Goal: Task Accomplishment & Management: Complete application form

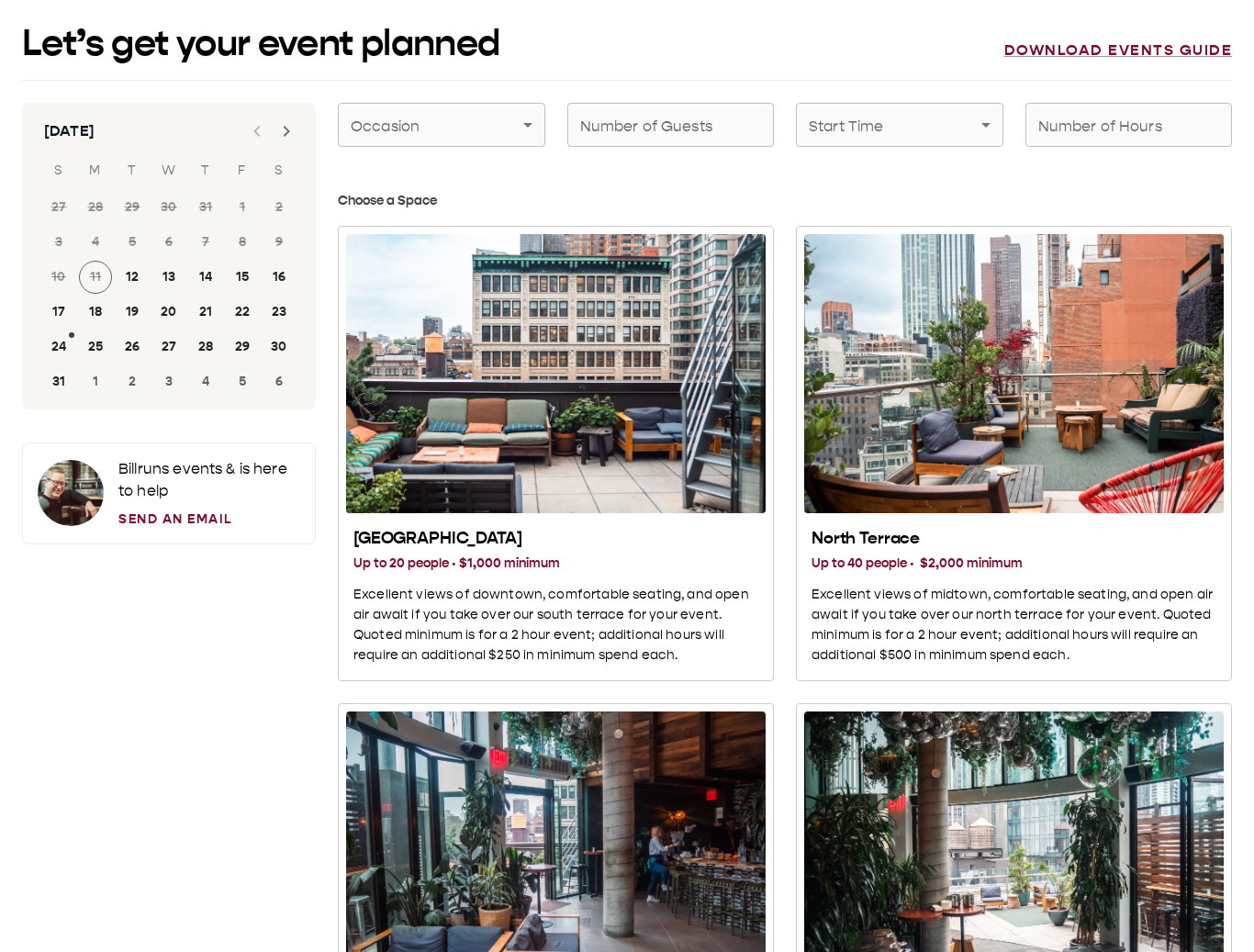
scroll to position [-11, 0]
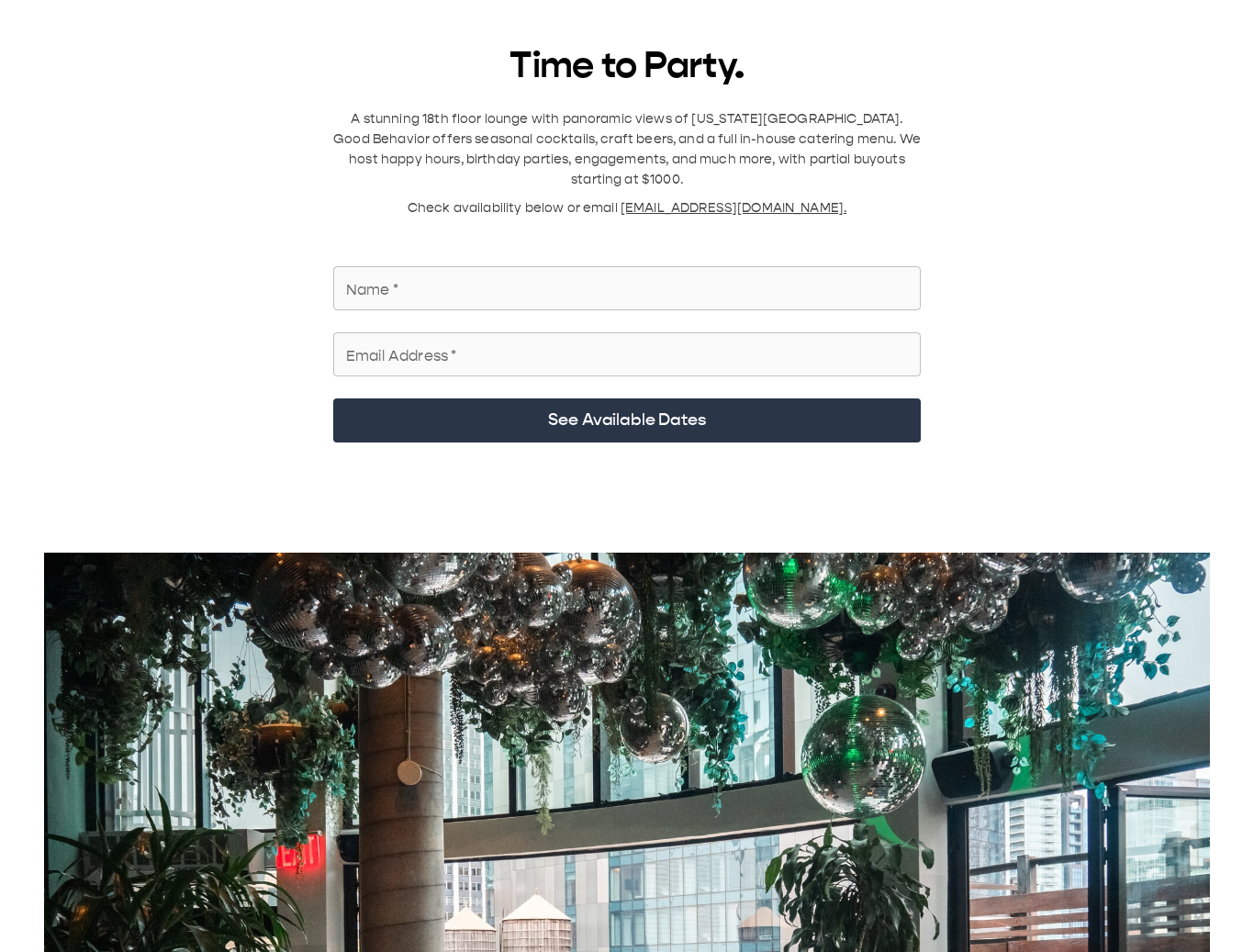
click at [367, 272] on div "Name   * Name   *" at bounding box center [627, 288] width 588 height 44
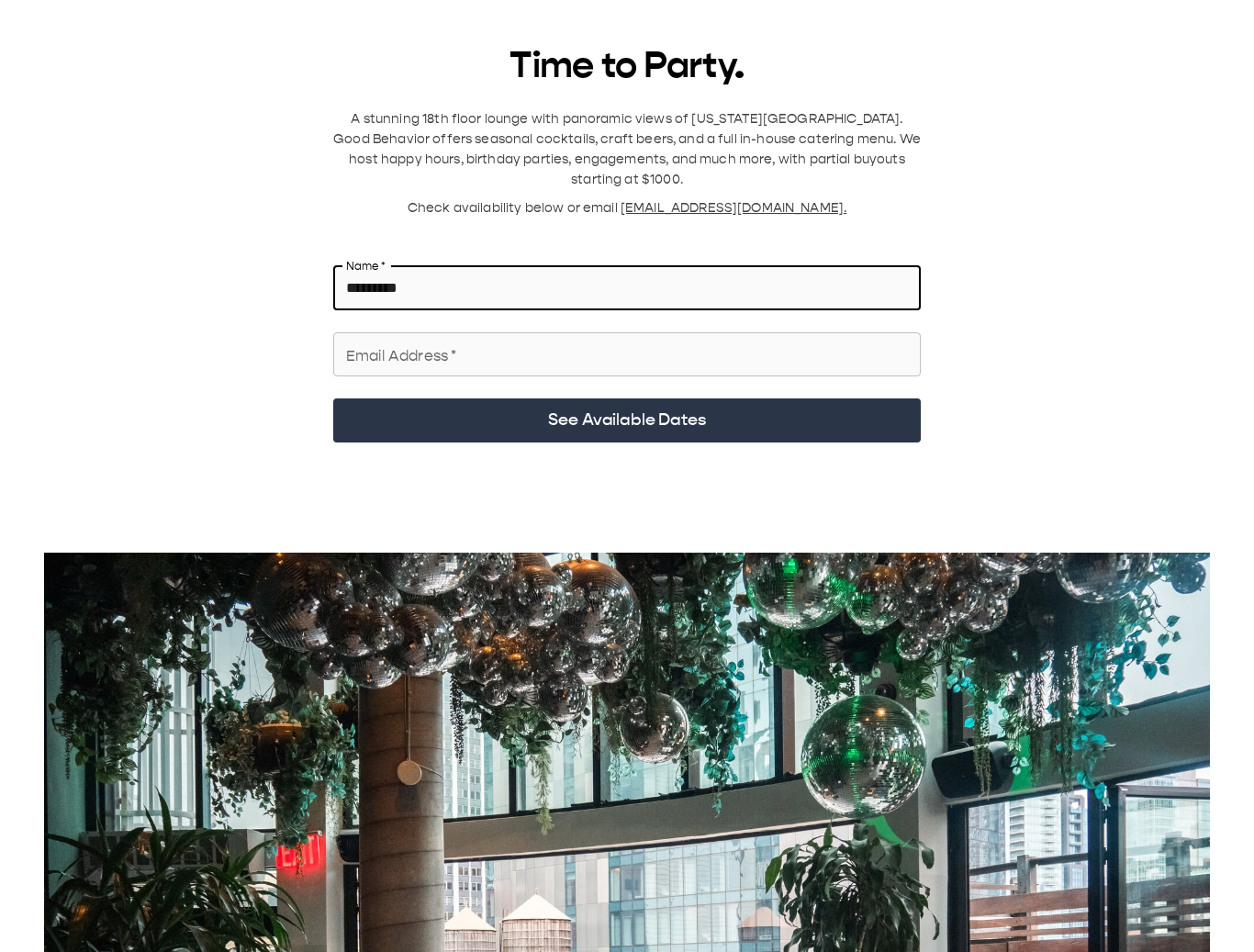
type input "*********"
click at [686, 329] on input "Email Address   *" at bounding box center [627, 355] width 588 height 52
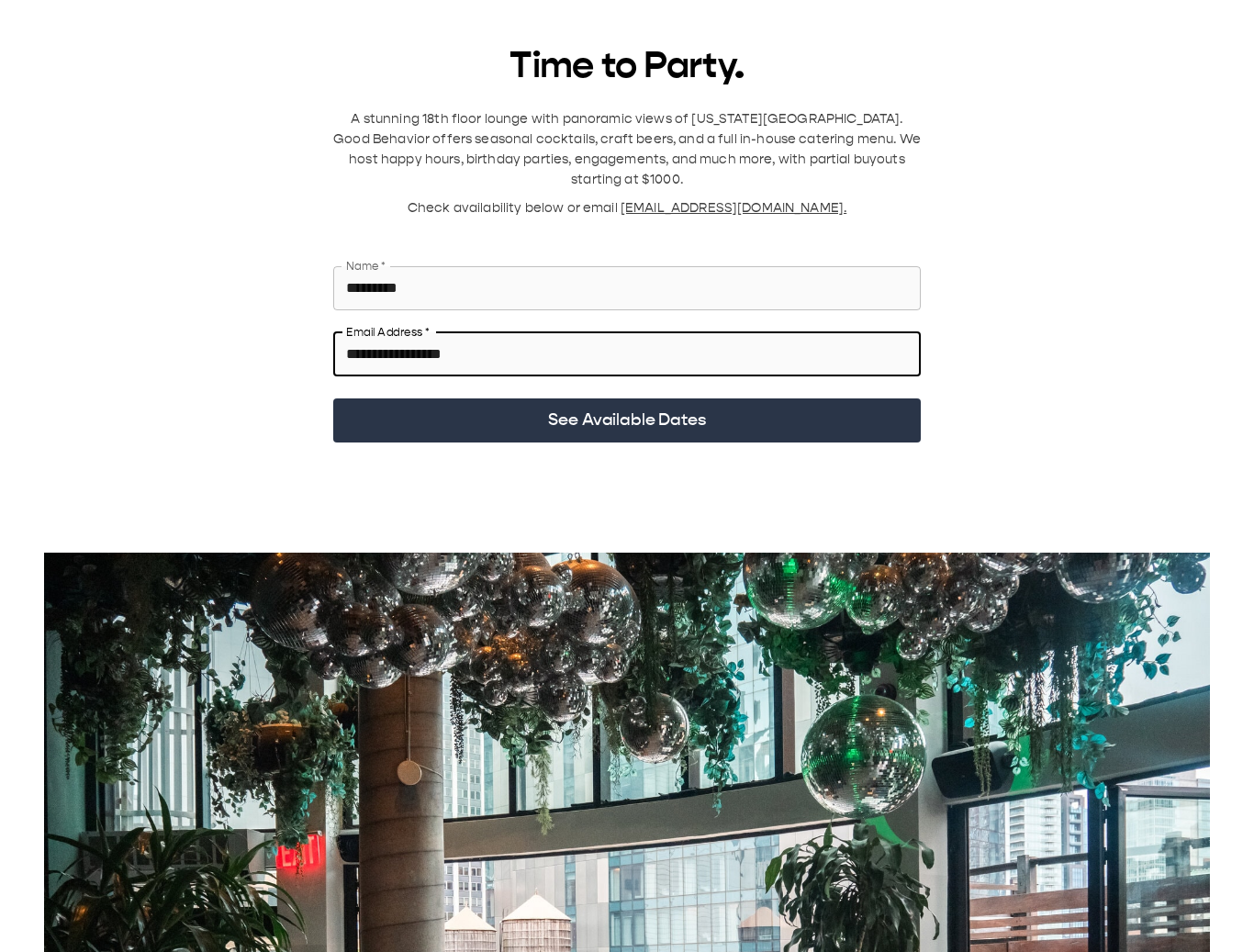
type input "**********"
click at [748, 398] on button "See Available Dates" at bounding box center [627, 420] width 588 height 44
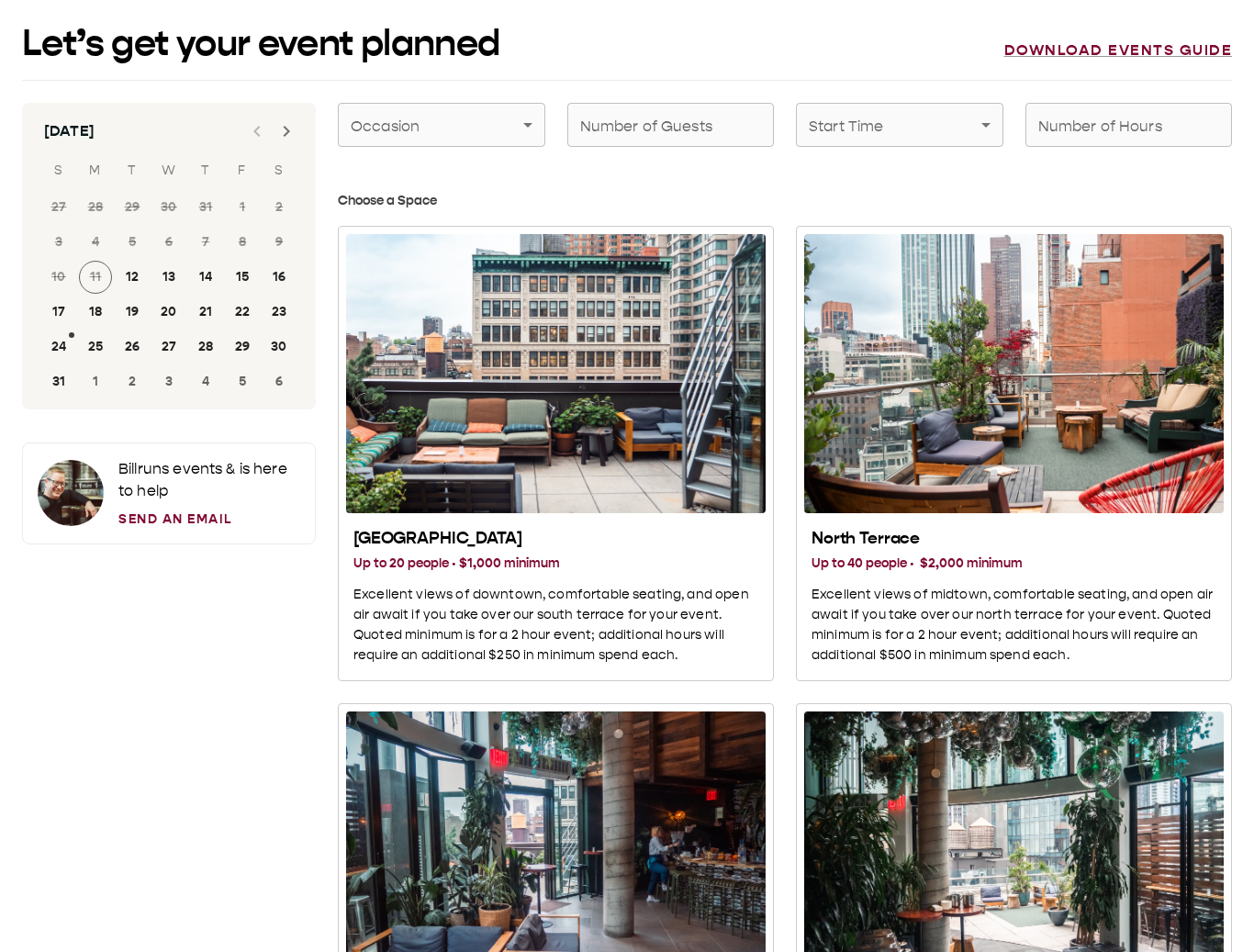
click at [143, 514] on link "Send an Email" at bounding box center [209, 519] width 182 height 19
click at [158, 516] on link "Send an Email" at bounding box center [209, 519] width 182 height 19
click at [76, 491] on div at bounding box center [71, 493] width 66 height 66
click at [171, 478] on p "Bill runs events & is here to help" at bounding box center [209, 480] width 182 height 44
click at [170, 477] on p "Bill runs events & is here to help" at bounding box center [209, 480] width 182 height 44
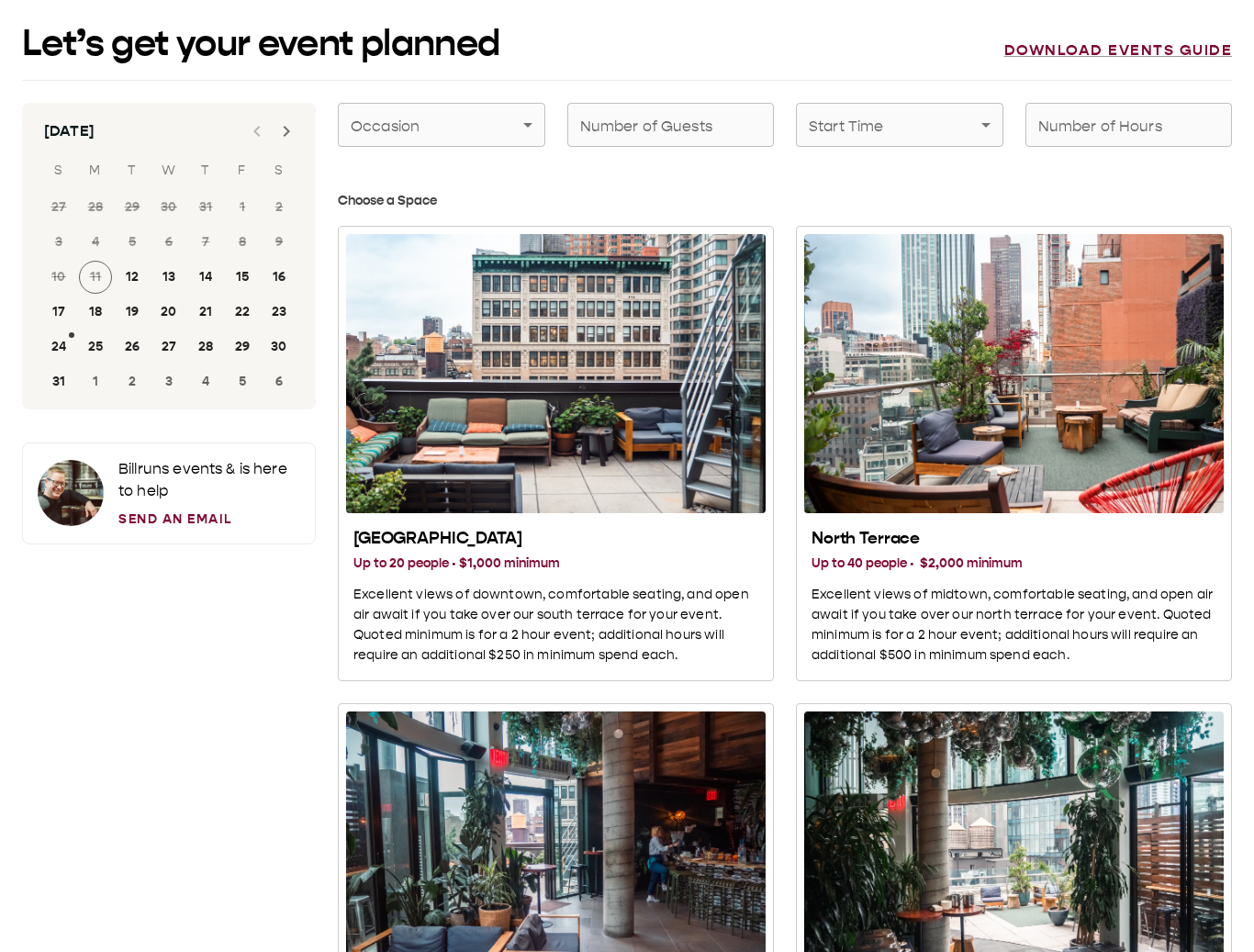
click at [158, 528] on link "Send an Email" at bounding box center [209, 519] width 182 height 19
click at [167, 537] on div "Bill runs events & is here to help Send an Email" at bounding box center [168, 493] width 294 height 102
click at [174, 524] on link "Send an Email" at bounding box center [209, 519] width 182 height 19
click at [123, 525] on link "Send an Email" at bounding box center [209, 519] width 182 height 19
click at [128, 531] on div "Bill runs events & is here to help Send an Email" at bounding box center [168, 493] width 294 height 102
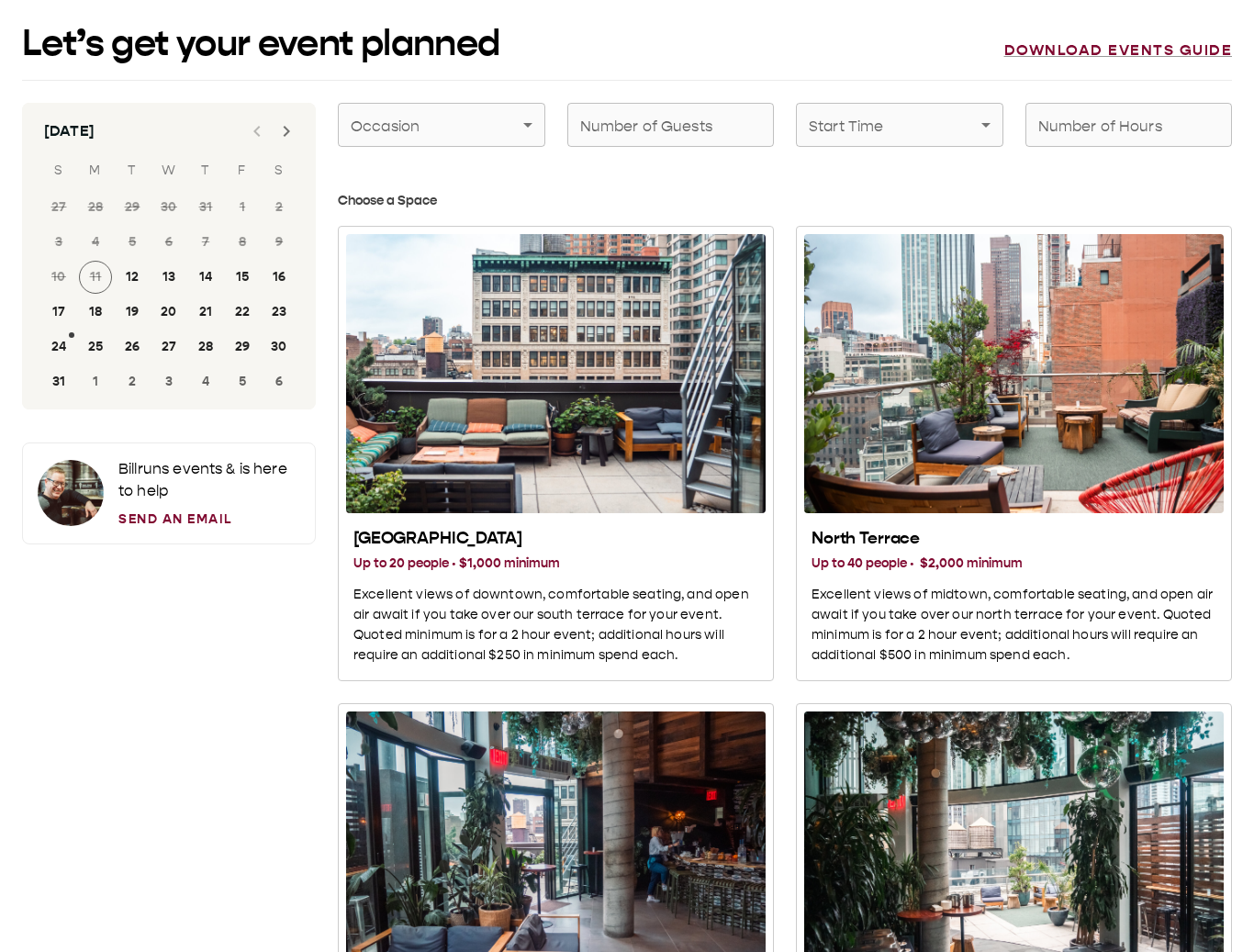
click at [149, 514] on link "Send an Email" at bounding box center [209, 519] width 182 height 19
click at [180, 508] on div "Bill runs events & is here to help Send an Email" at bounding box center [209, 493] width 182 height 71
click at [172, 510] on link "Send an Email" at bounding box center [209, 519] width 182 height 19
click at [169, 507] on div "Bill runs events & is here to help Send an Email" at bounding box center [209, 493] width 182 height 71
click at [162, 527] on link "Send an Email" at bounding box center [209, 519] width 182 height 19
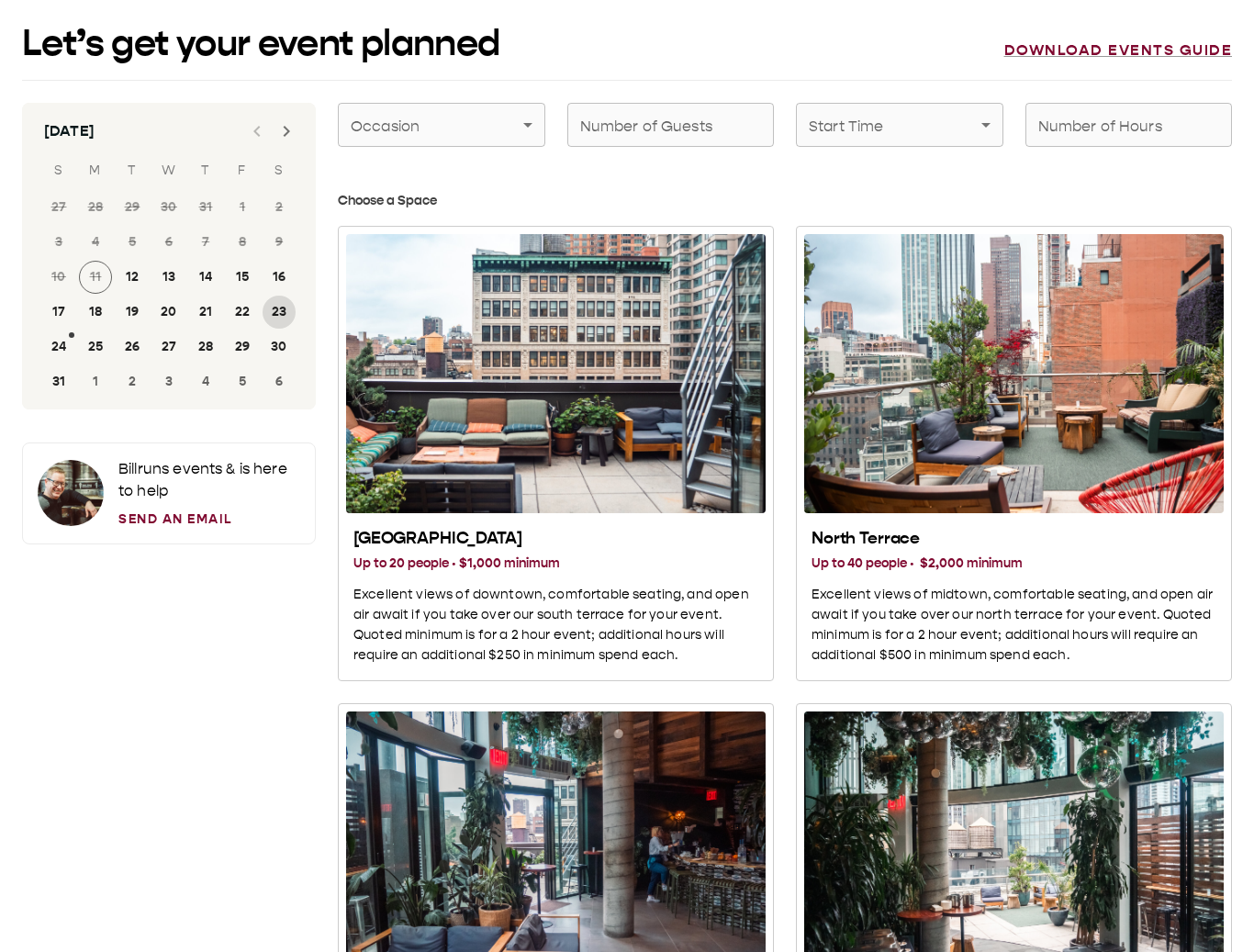
click at [284, 314] on button "23" at bounding box center [279, 312] width 33 height 33
click at [163, 525] on link "Send an Email" at bounding box center [209, 519] width 182 height 19
click at [170, 520] on link "Send an Email" at bounding box center [209, 519] width 182 height 19
click at [437, 531] on h2 "[GEOGRAPHIC_DATA]" at bounding box center [556, 539] width 404 height 22
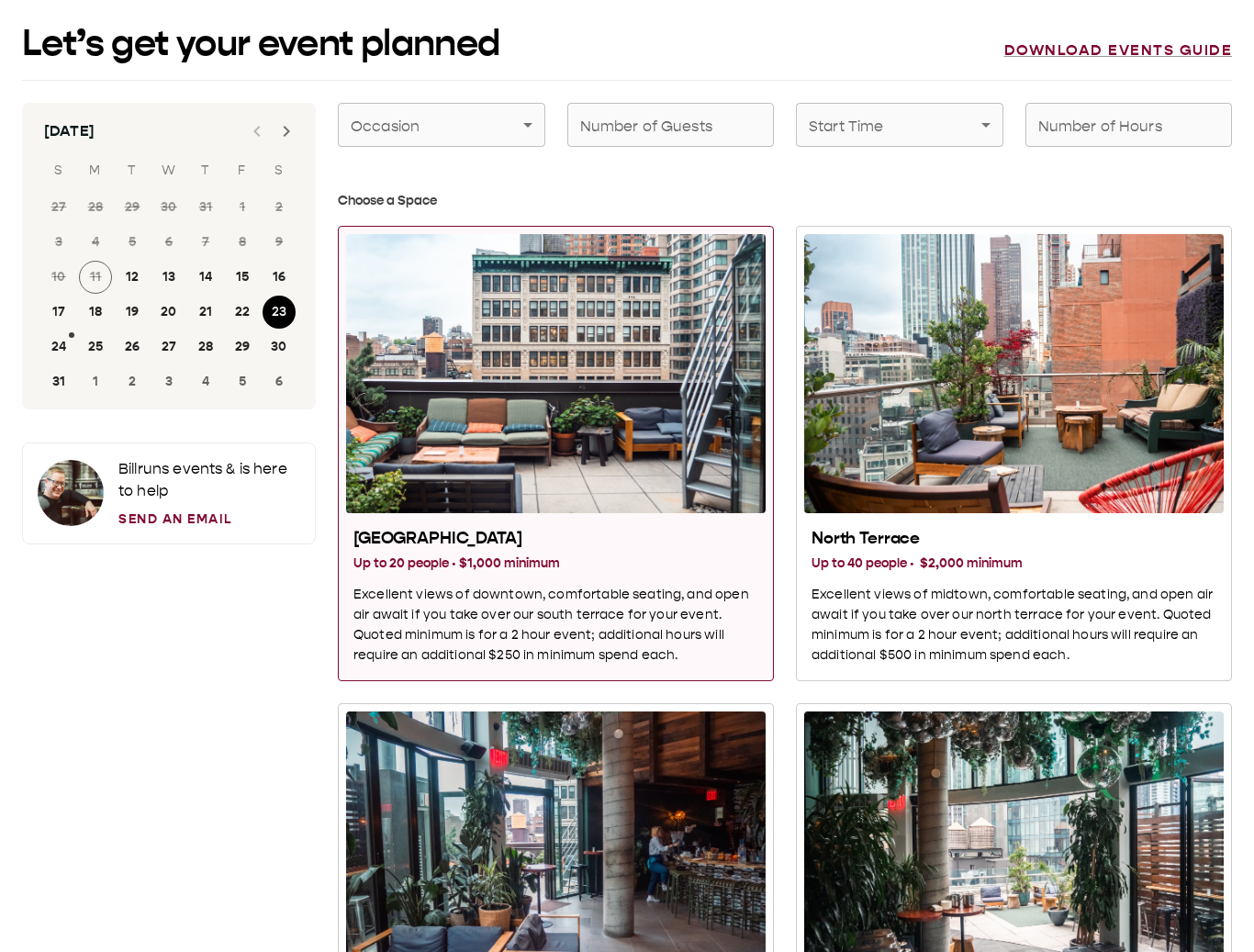
click at [161, 527] on link "Send an Email" at bounding box center [209, 519] width 182 height 19
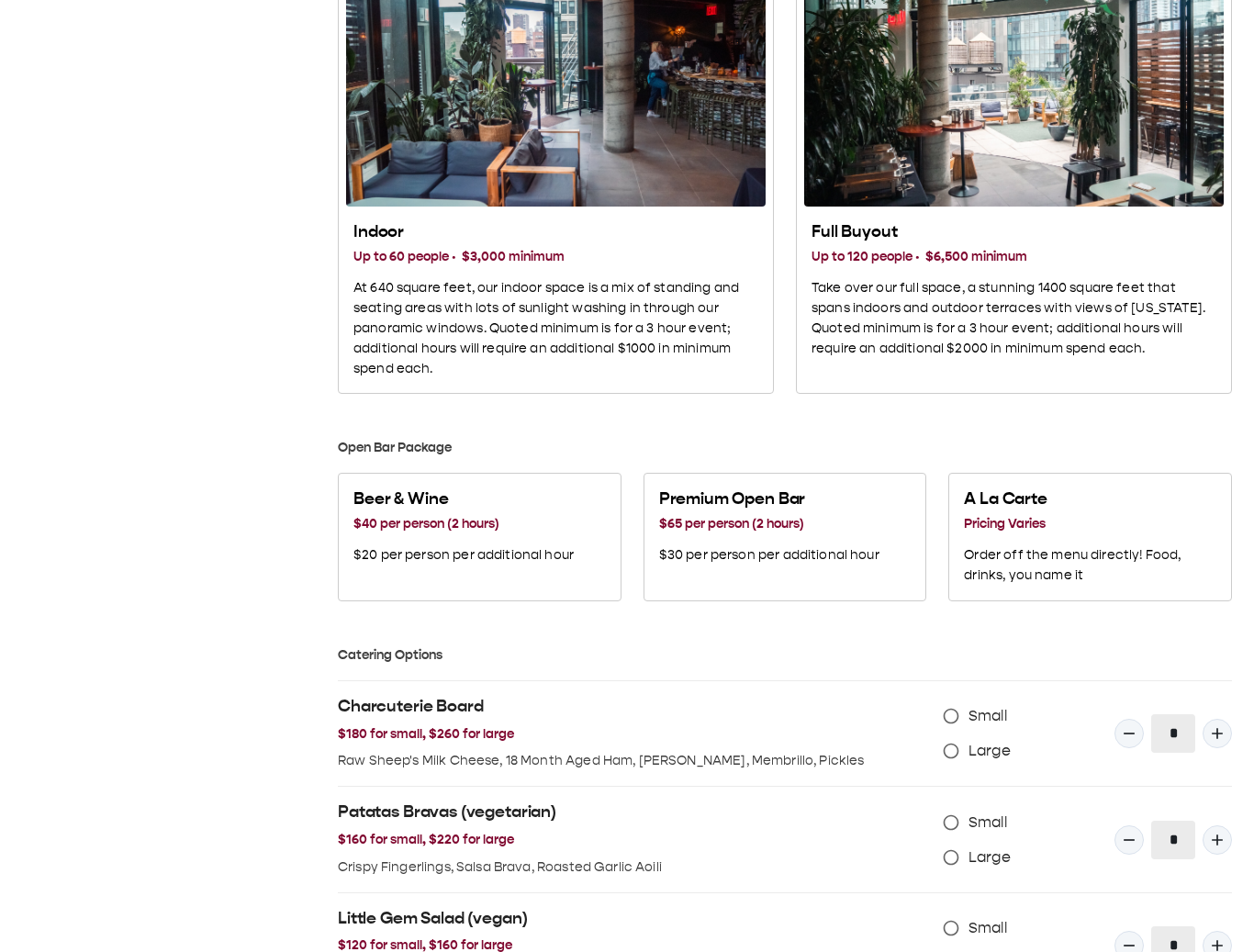
scroll to position [821, 0]
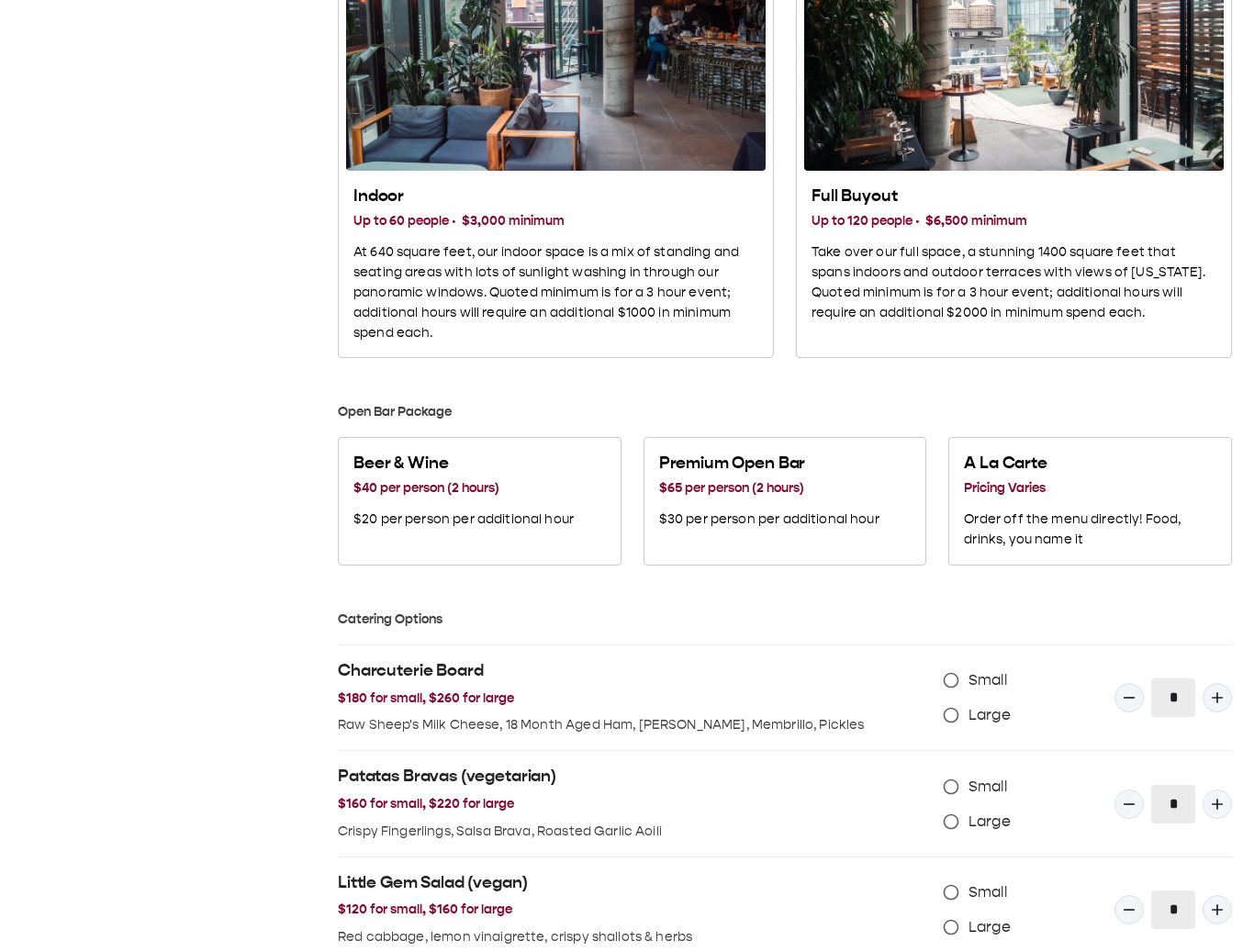
click at [1132, 532] on p "Order off the menu directly! Food, drinks, you name it" at bounding box center [1090, 530] width 252 height 41
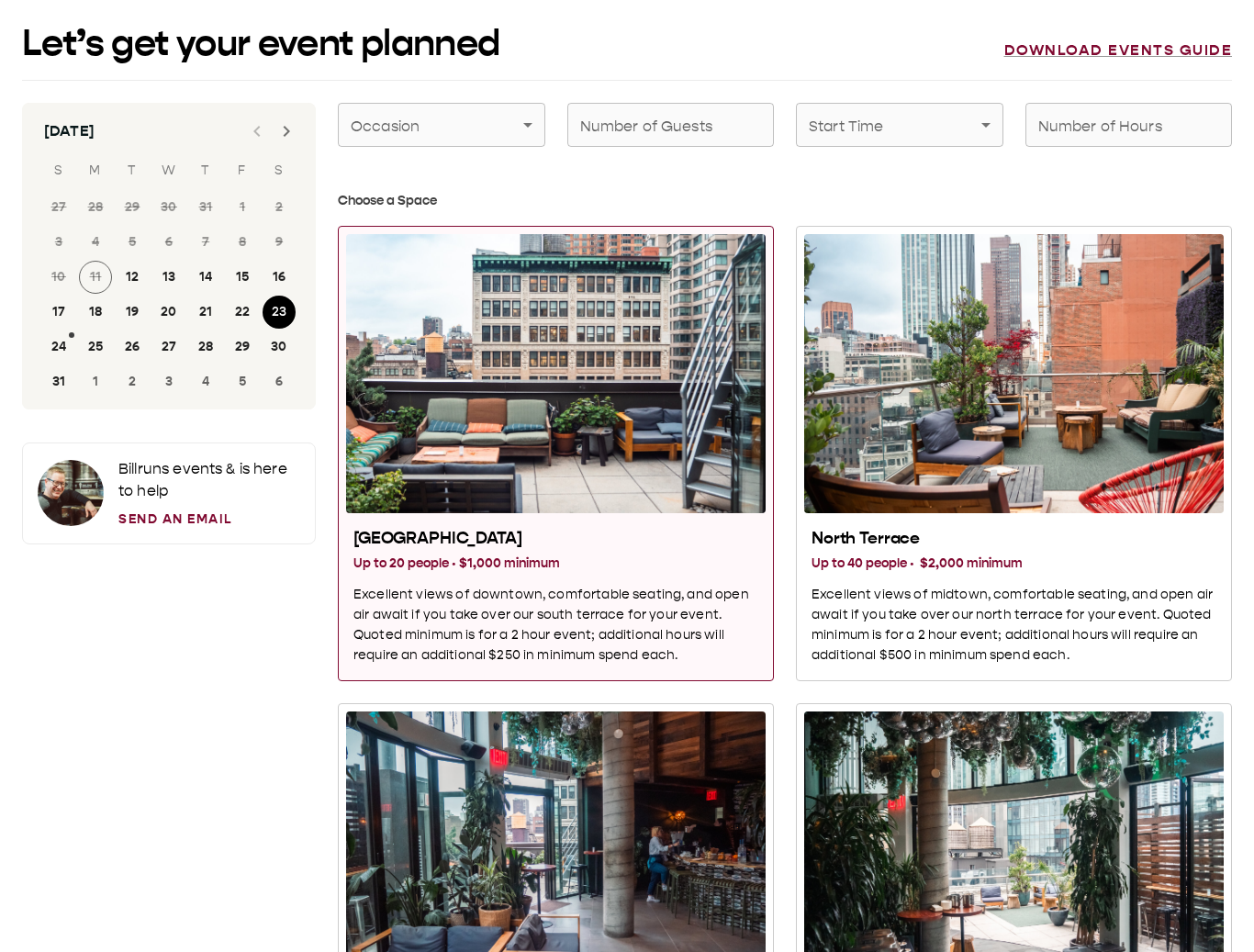
scroll to position [0, 0]
click at [174, 510] on link "Send an Email" at bounding box center [209, 519] width 182 height 19
click at [146, 515] on link "Send an Email" at bounding box center [209, 519] width 182 height 19
click at [145, 515] on link "Send an Email" at bounding box center [209, 519] width 182 height 19
click at [158, 510] on link "Send an Email" at bounding box center [209, 519] width 182 height 19
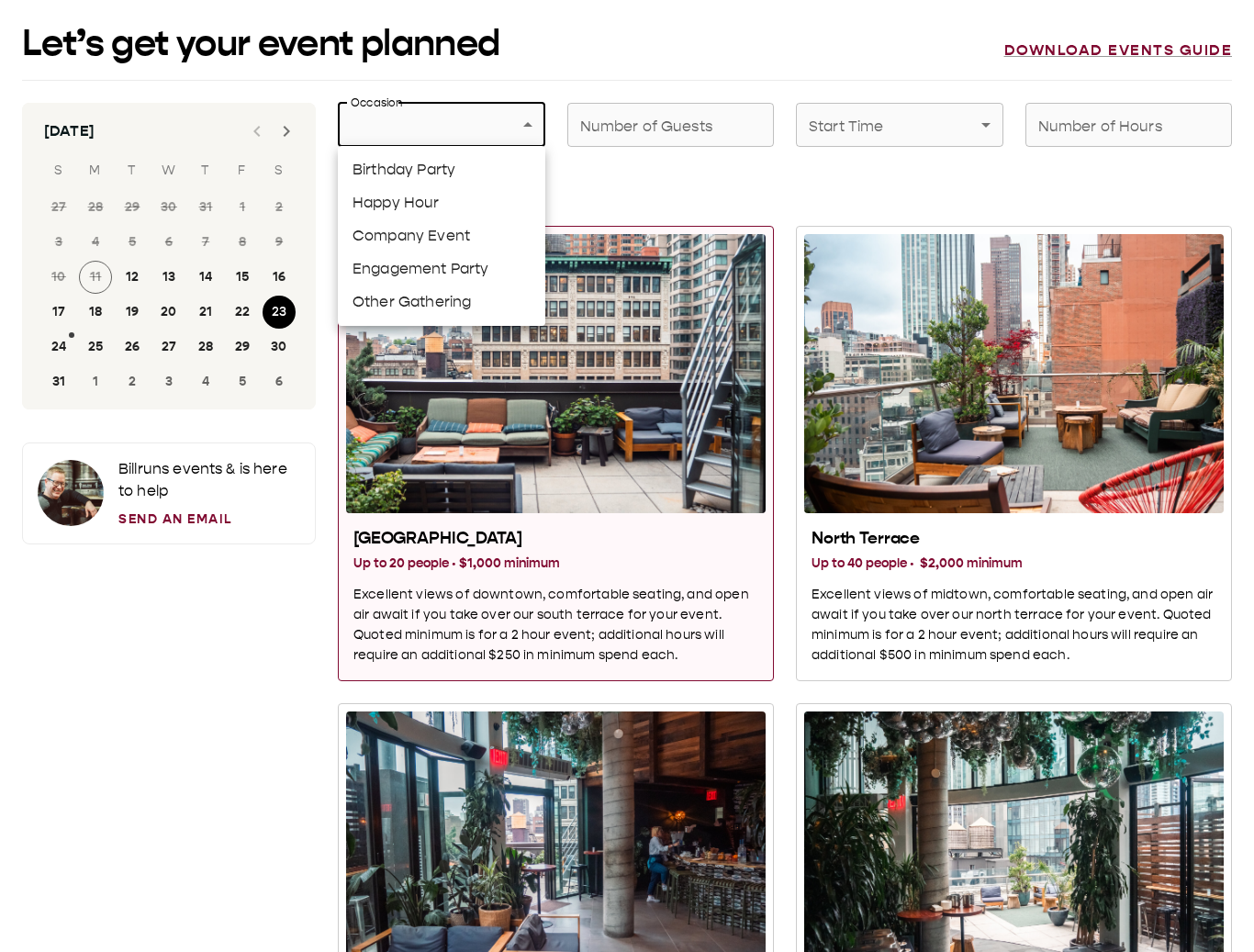
click at [354, 176] on li "Birthday Party" at bounding box center [441, 169] width 207 height 33
type input "**********"
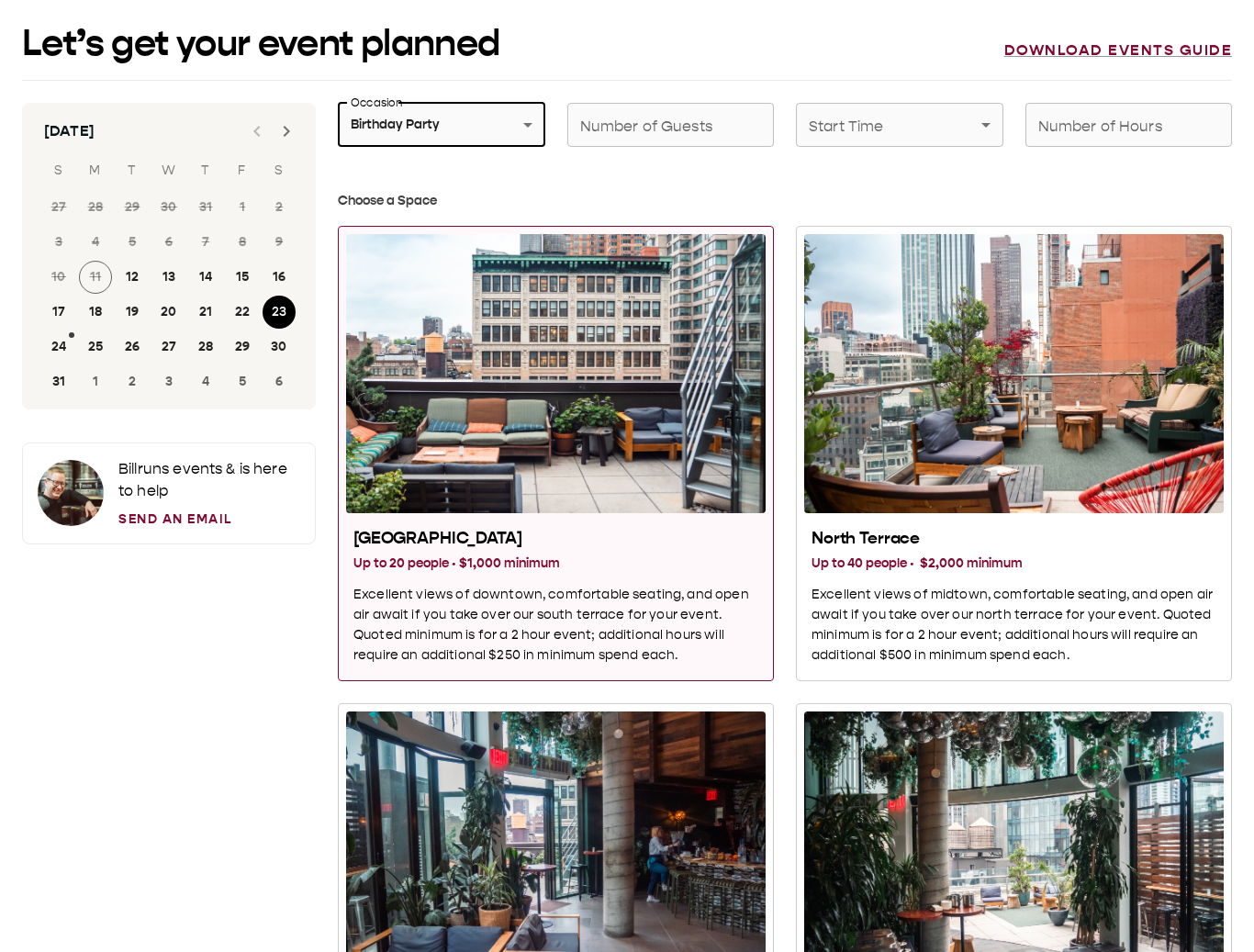
click at [617, 120] on div "Number of Guests Number of Guests" at bounding box center [671, 124] width 207 height 44
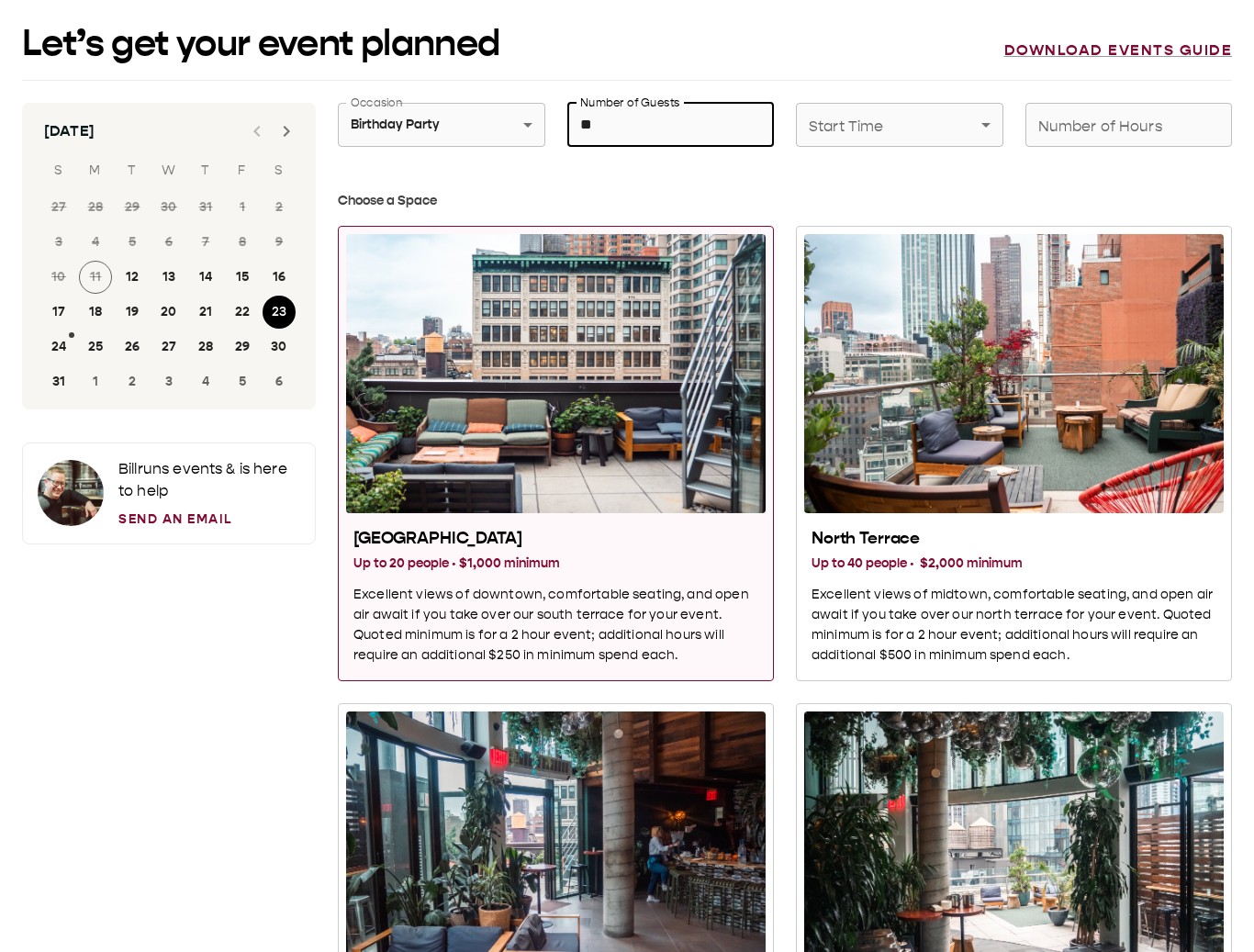
type input "**"
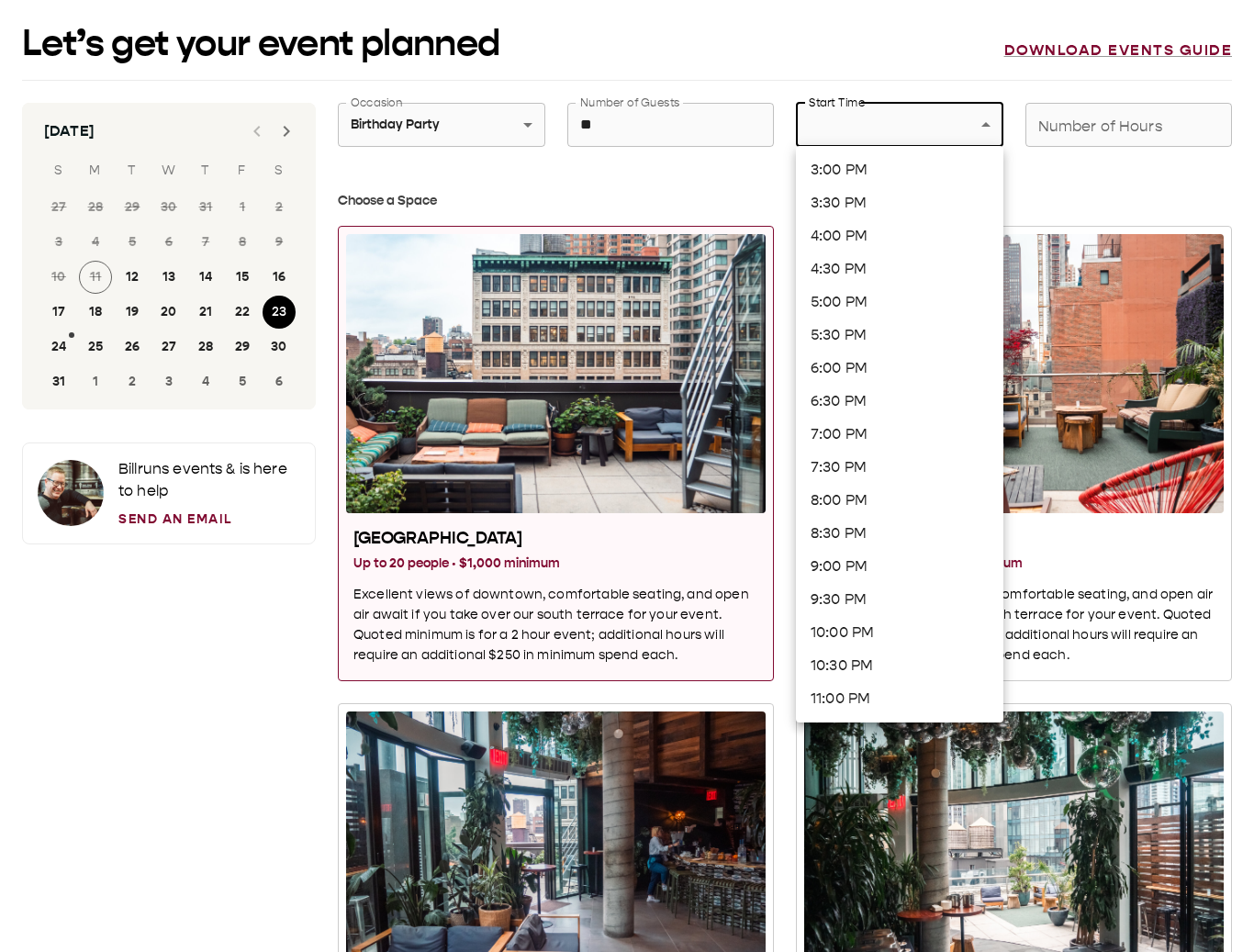
click at [820, 613] on li "9:30 PM" at bounding box center [899, 598] width 207 height 33
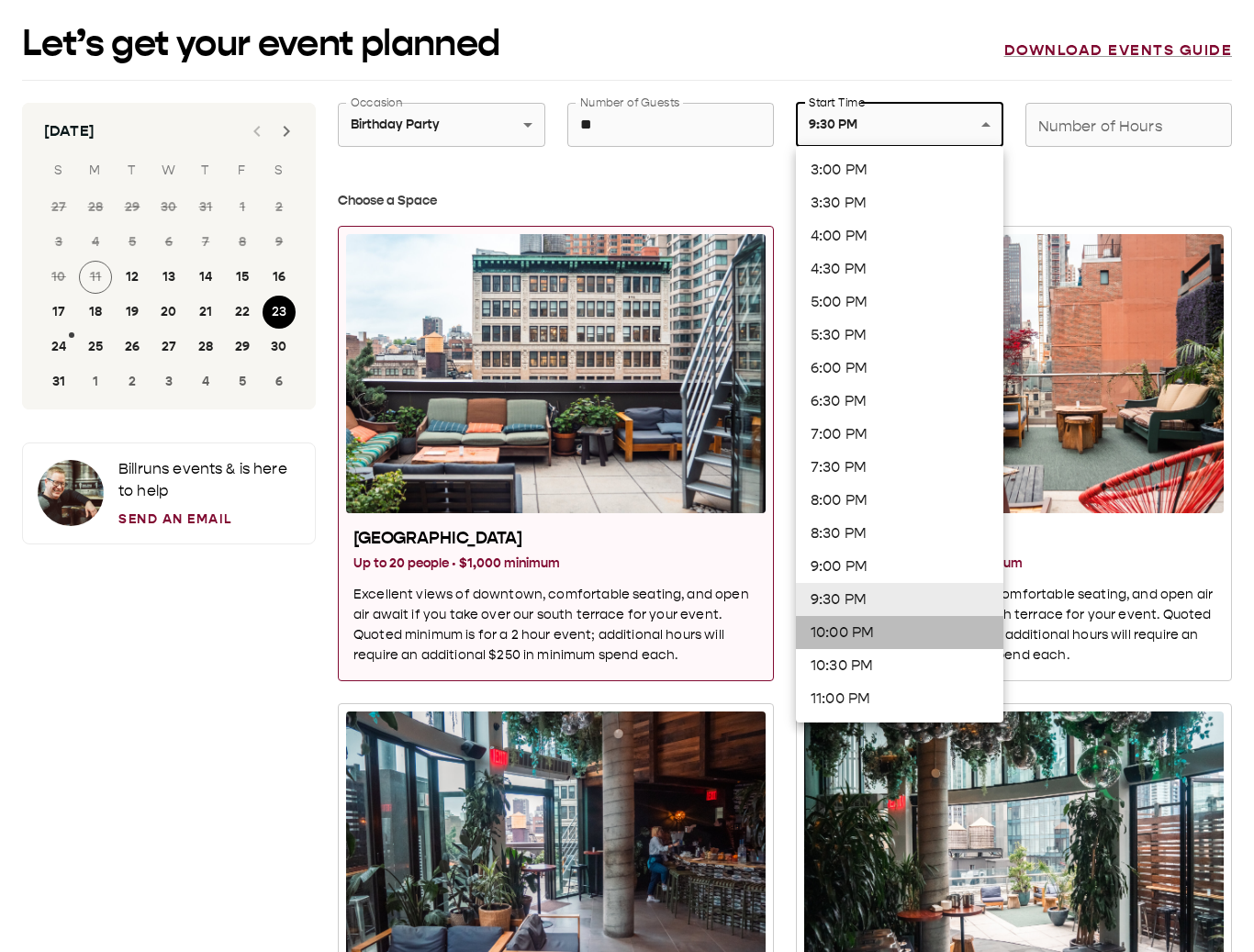
click at [811, 623] on li "10:00 PM" at bounding box center [899, 631] width 207 height 33
type input "********"
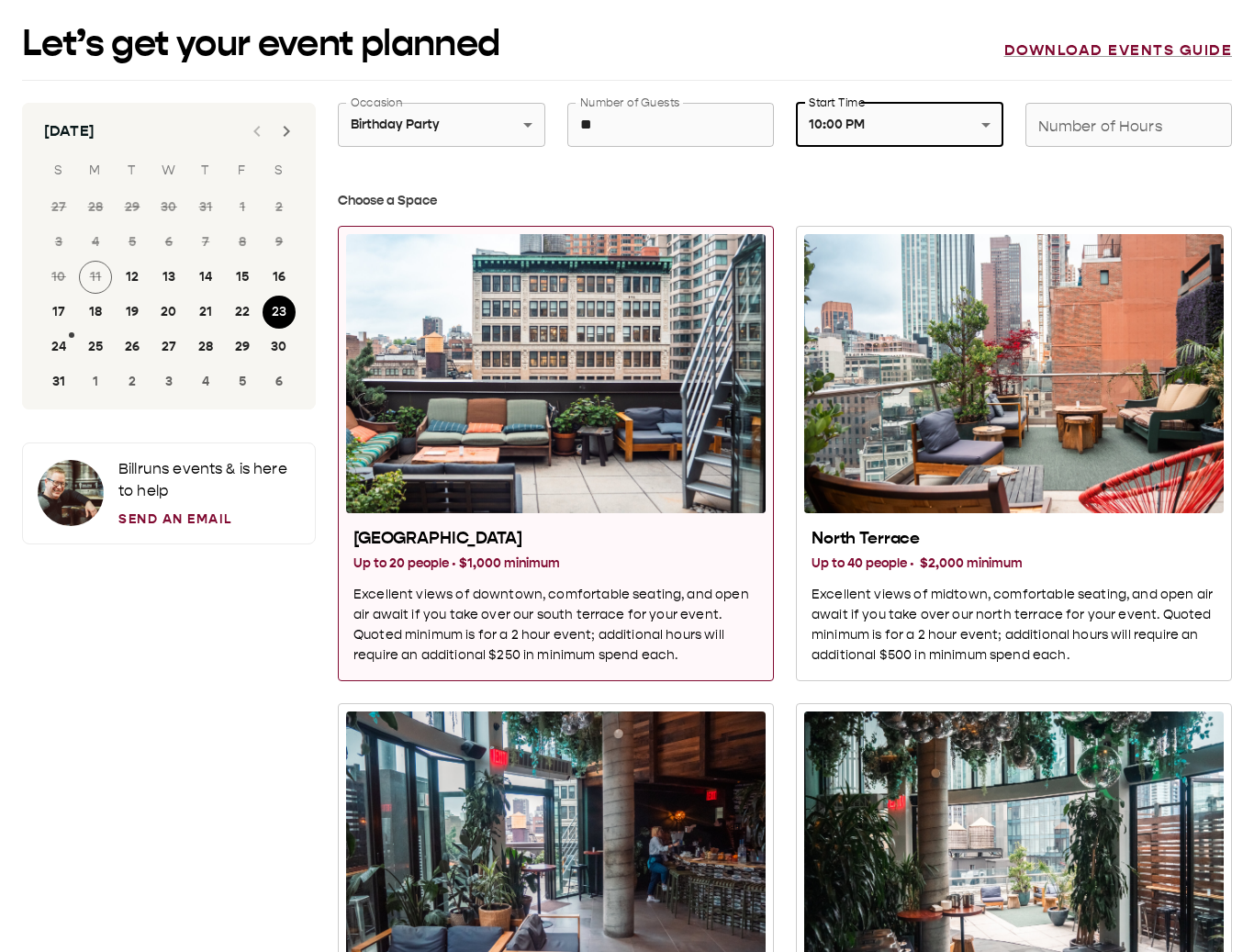
click at [1048, 126] on div "Number of Hours Number of Hours" at bounding box center [1129, 124] width 207 height 44
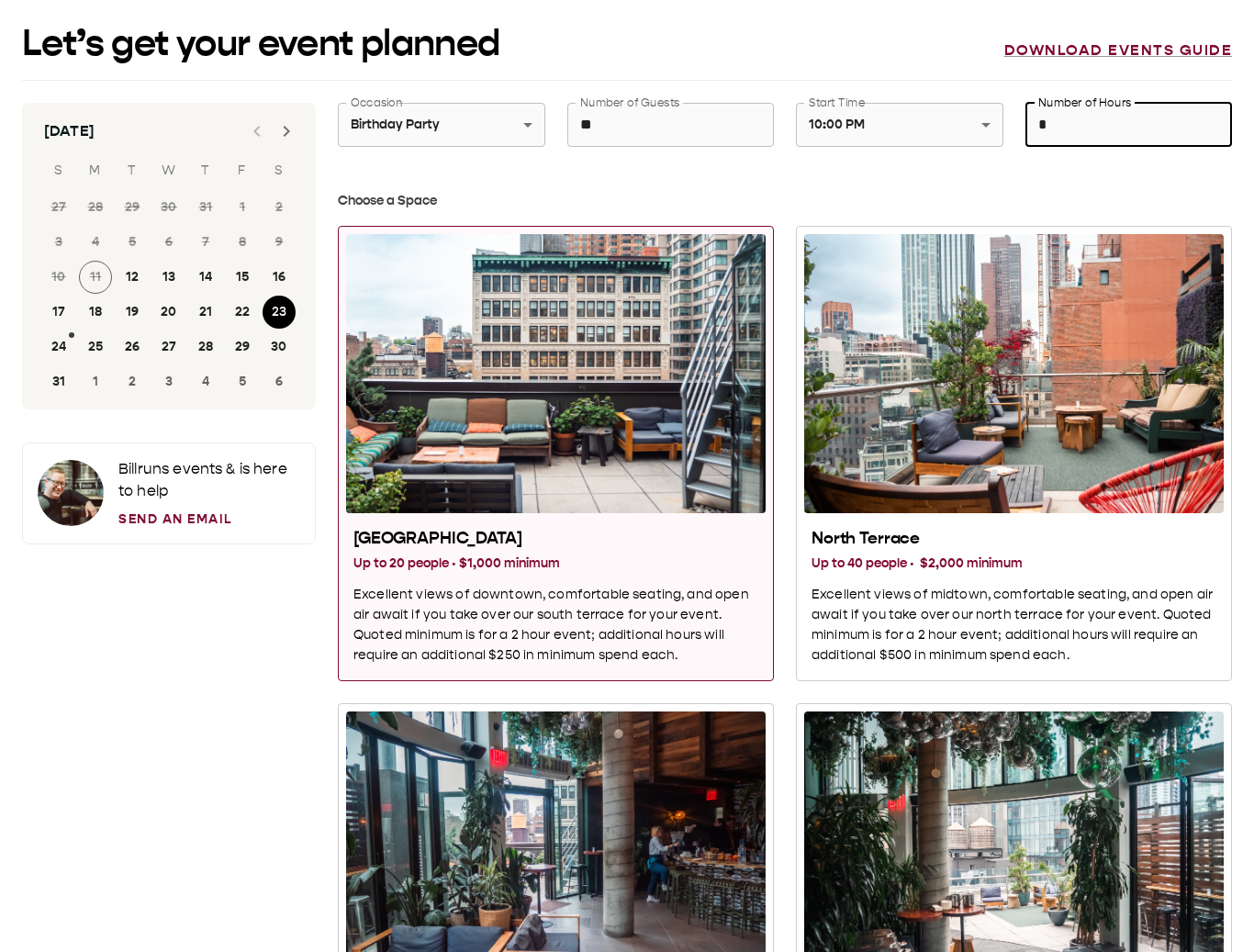
type input "*"
click at [149, 517] on link "Send an Email" at bounding box center [209, 519] width 182 height 19
click at [77, 494] on div at bounding box center [71, 493] width 66 height 66
click at [131, 489] on p "Bill runs events & is here to help" at bounding box center [209, 480] width 182 height 44
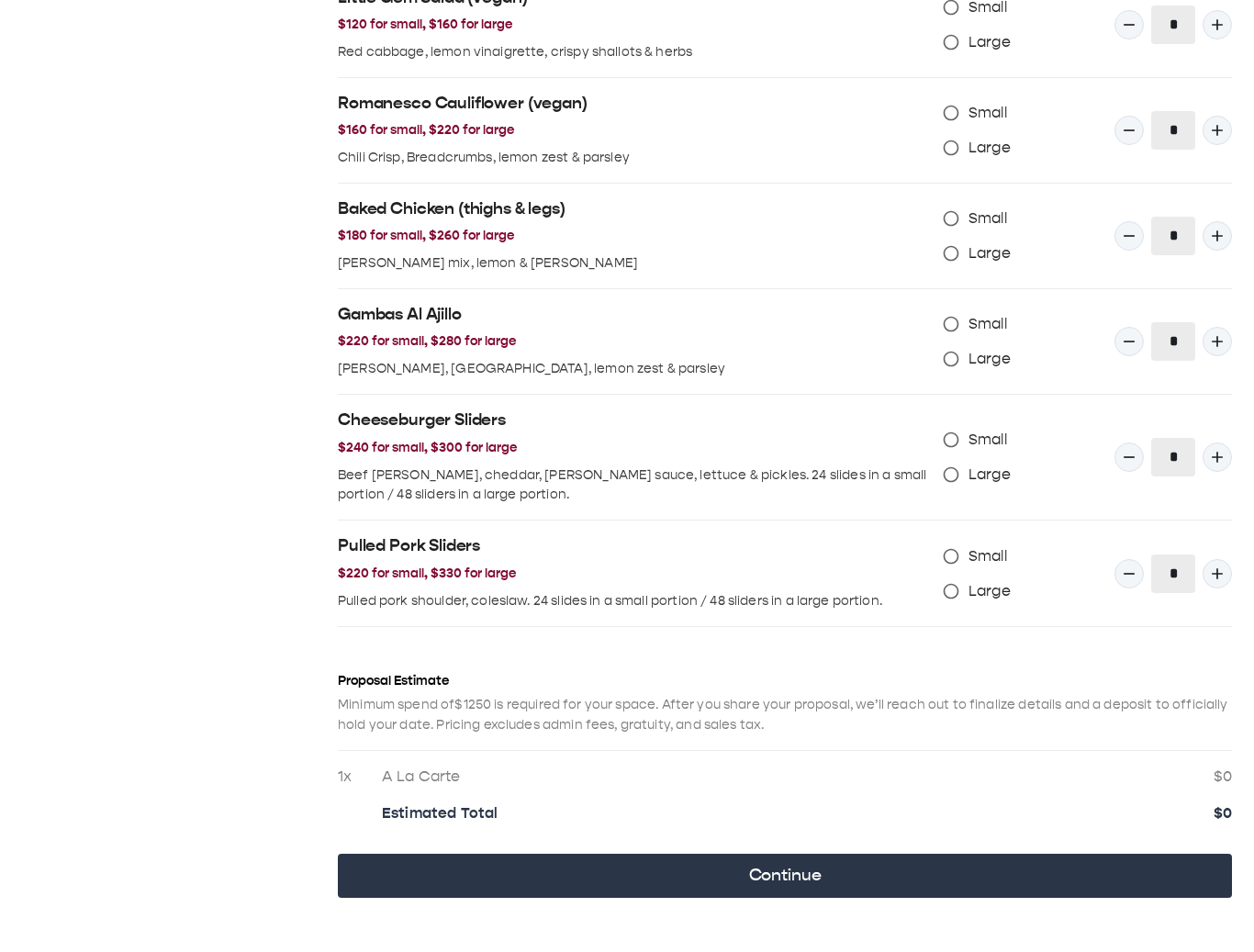
scroll to position [1705, 0]
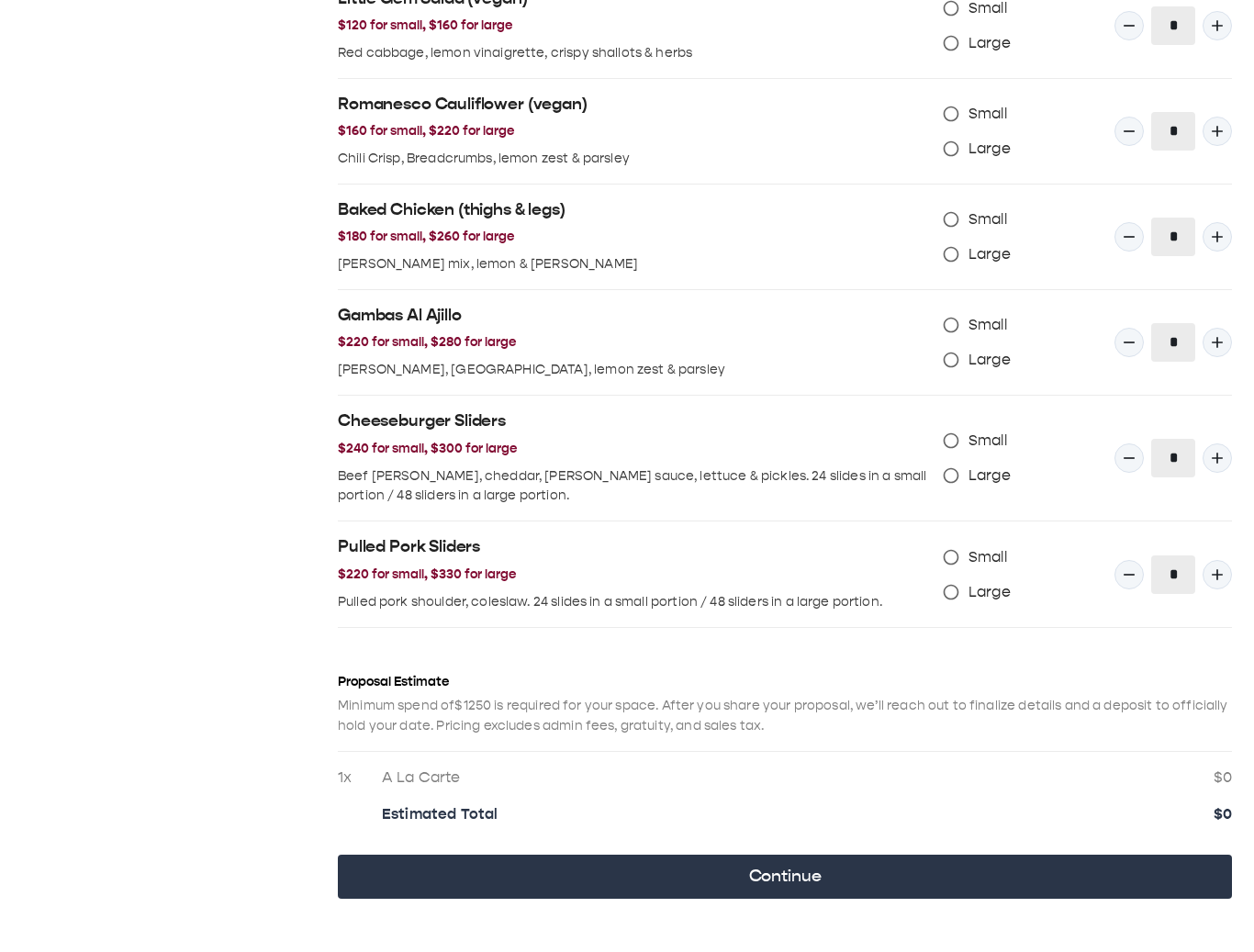
click at [390, 854] on button "Continue" at bounding box center [785, 876] width 894 height 44
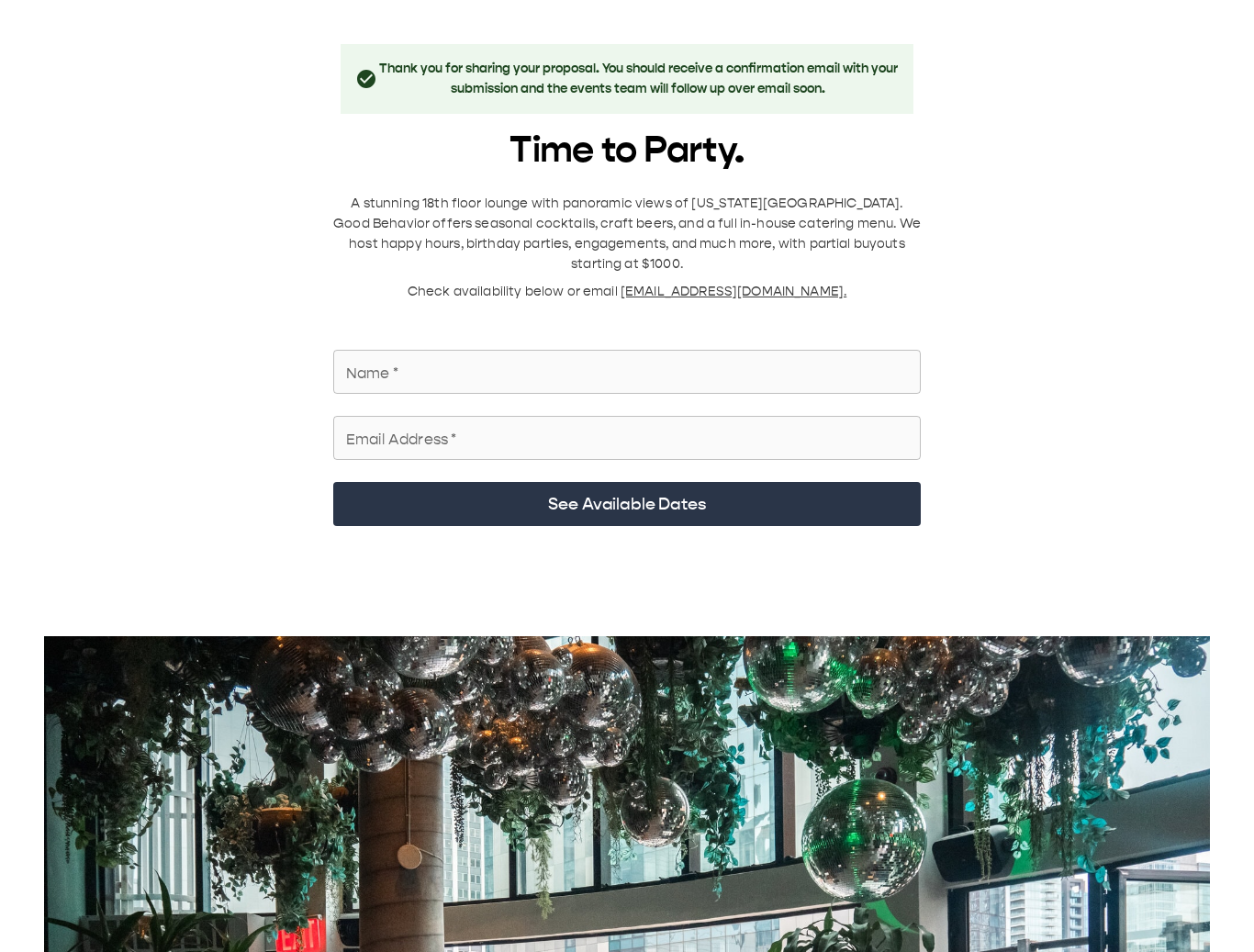
scroll to position [0, 0]
